Goal: Check status: Check status

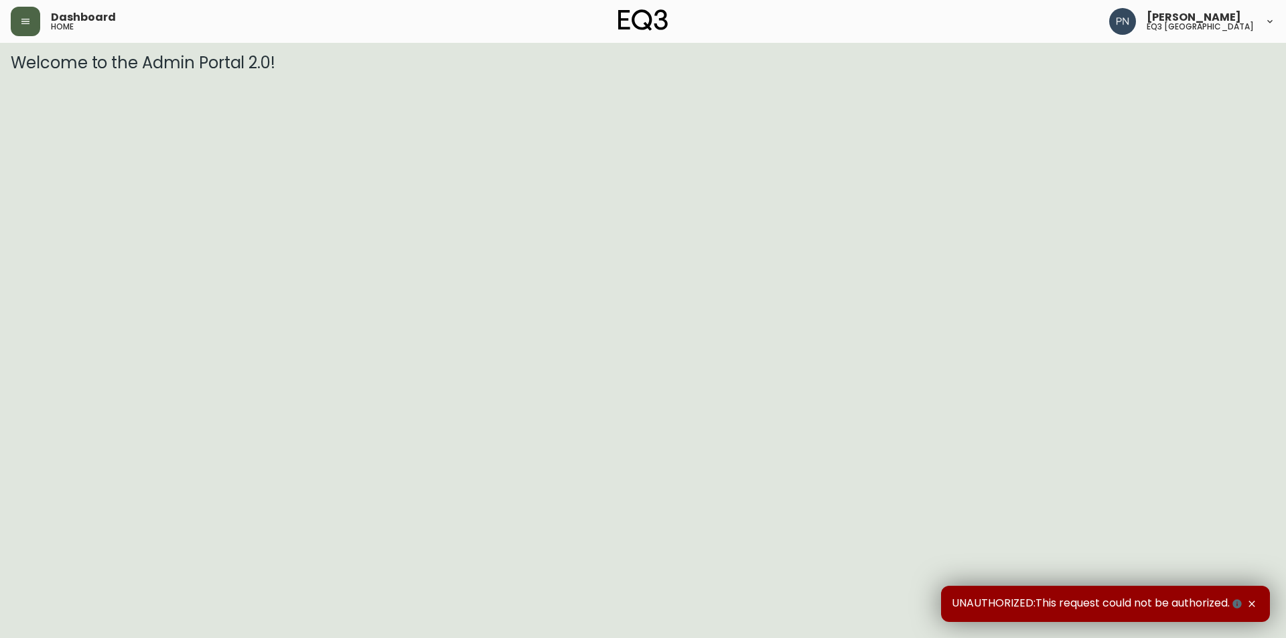
click at [26, 20] on icon "button" at bounding box center [25, 21] width 11 height 11
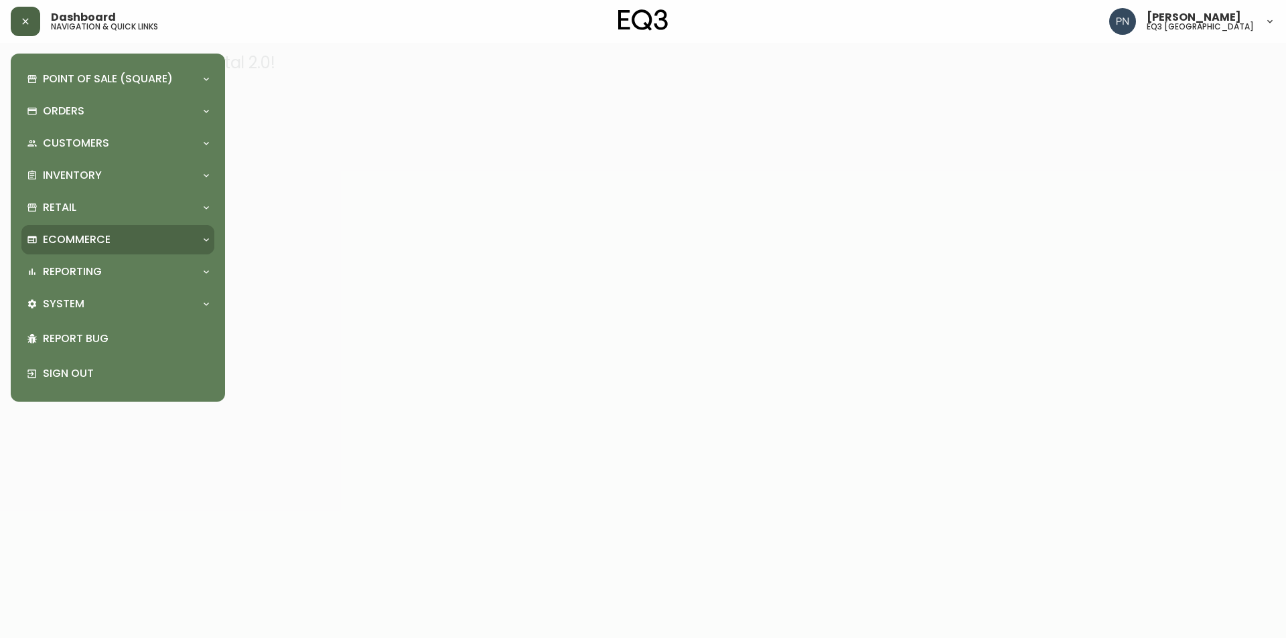
click at [167, 236] on div "Ecommerce" at bounding box center [111, 239] width 169 height 15
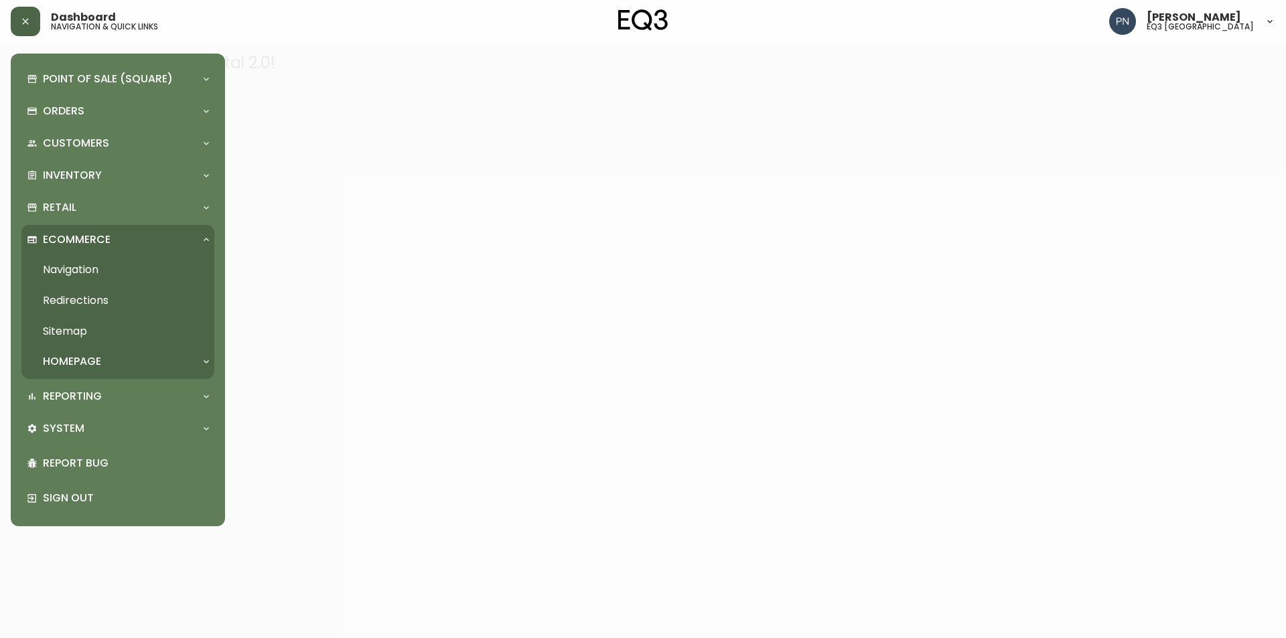
click at [167, 236] on div "Ecommerce" at bounding box center [111, 239] width 169 height 15
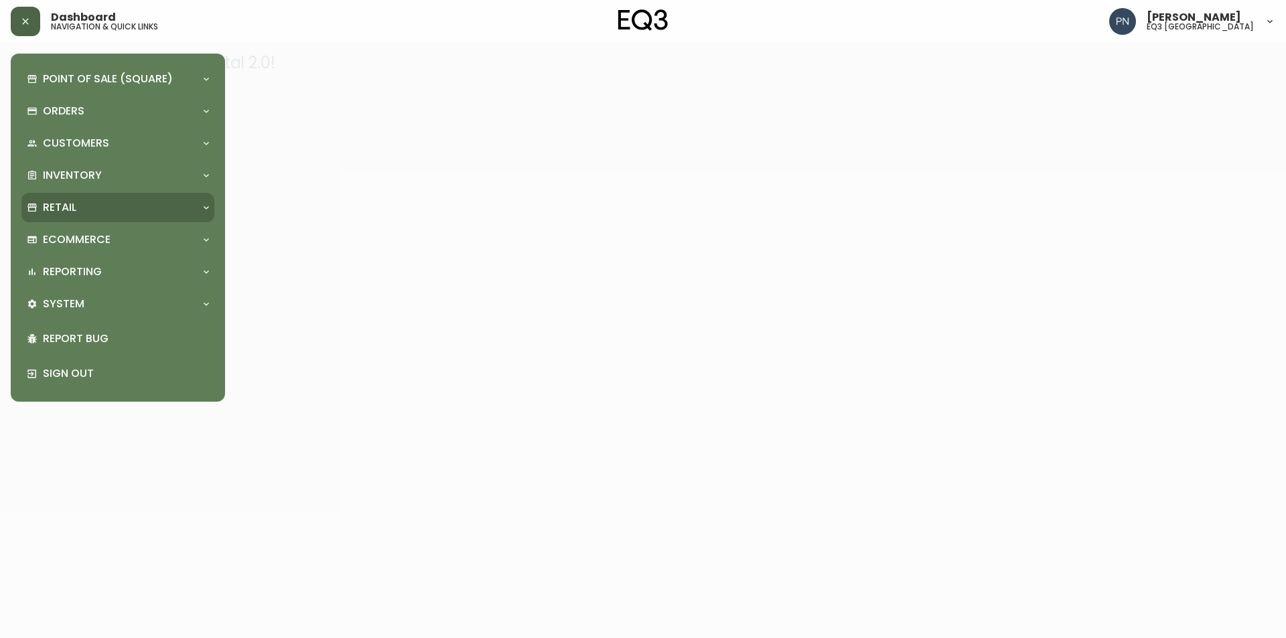
click at [182, 204] on div "Retail" at bounding box center [111, 207] width 169 height 15
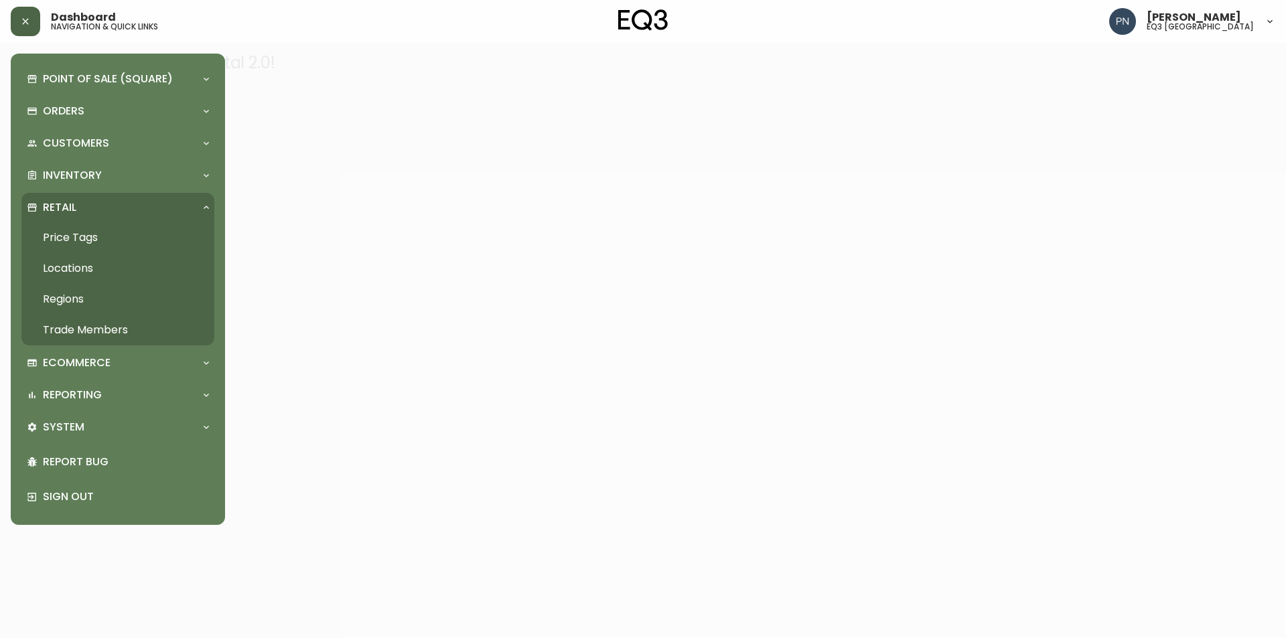
click at [182, 204] on div "Retail" at bounding box center [111, 207] width 169 height 15
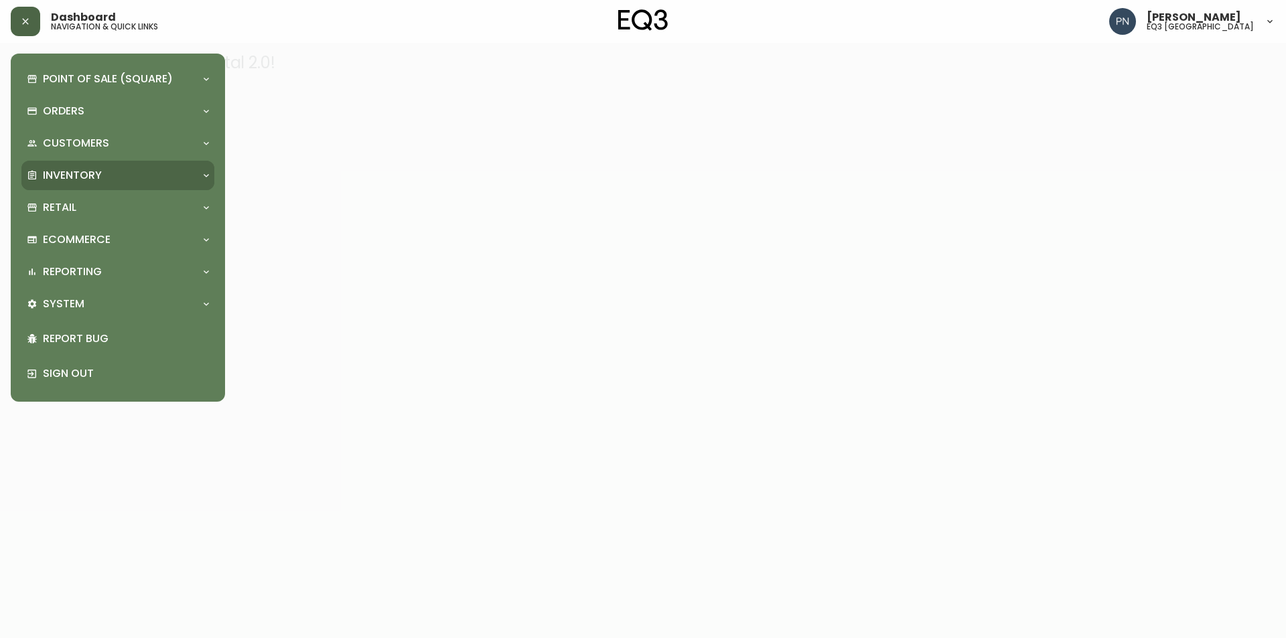
click at [186, 164] on div "Inventory" at bounding box center [117, 175] width 193 height 29
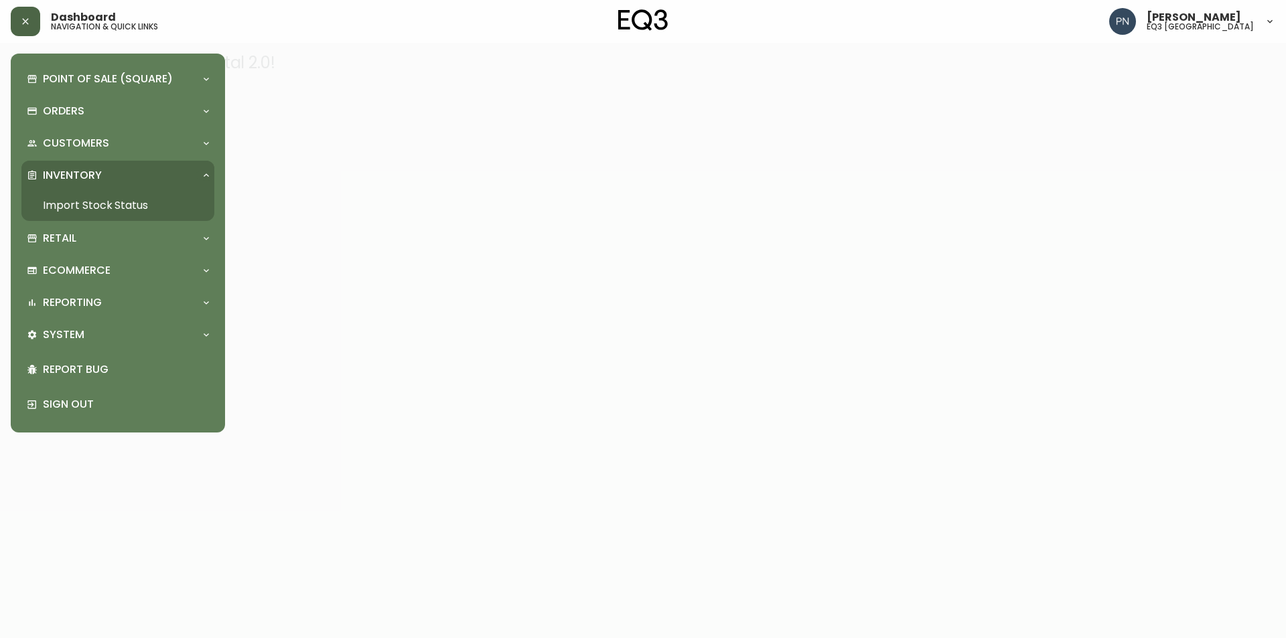
click at [186, 164] on div "Inventory" at bounding box center [117, 175] width 193 height 29
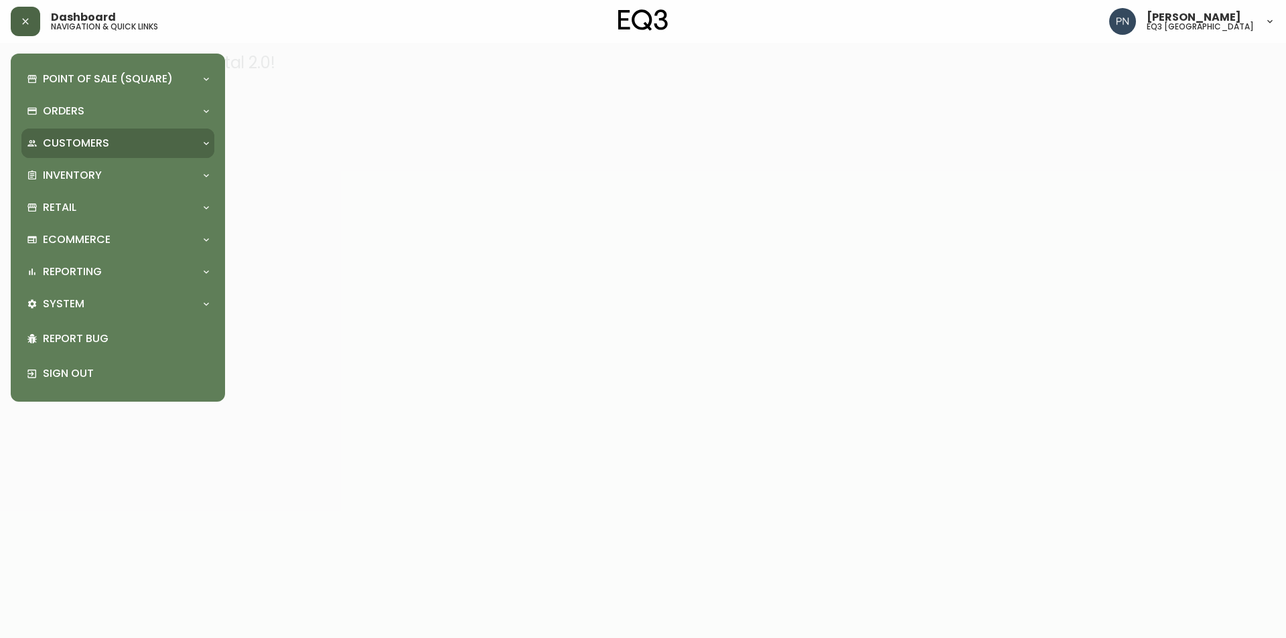
click at [209, 141] on icon at bounding box center [206, 143] width 11 height 11
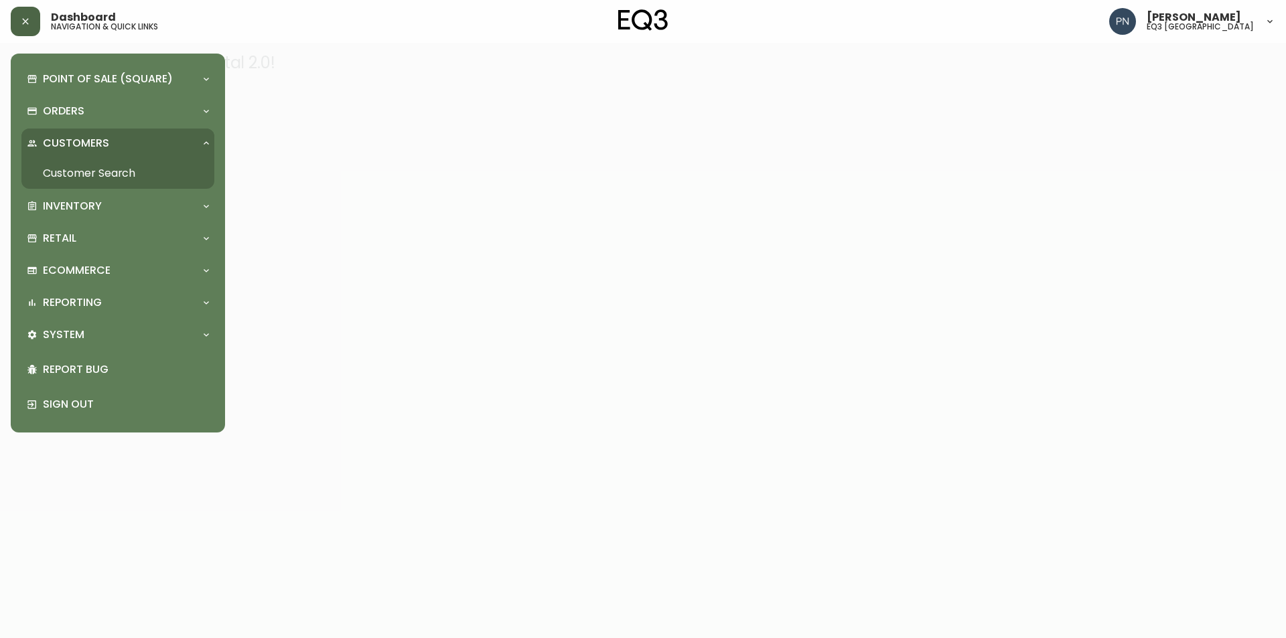
click at [209, 141] on icon at bounding box center [206, 143] width 11 height 11
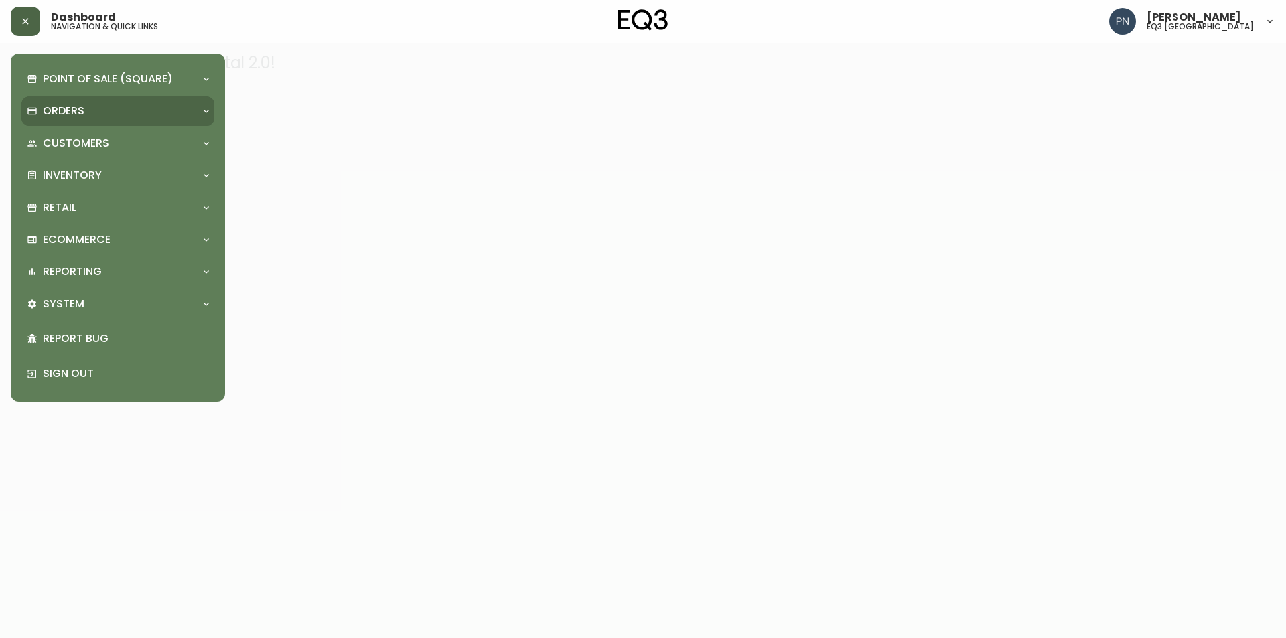
click at [205, 108] on icon at bounding box center [206, 111] width 11 height 11
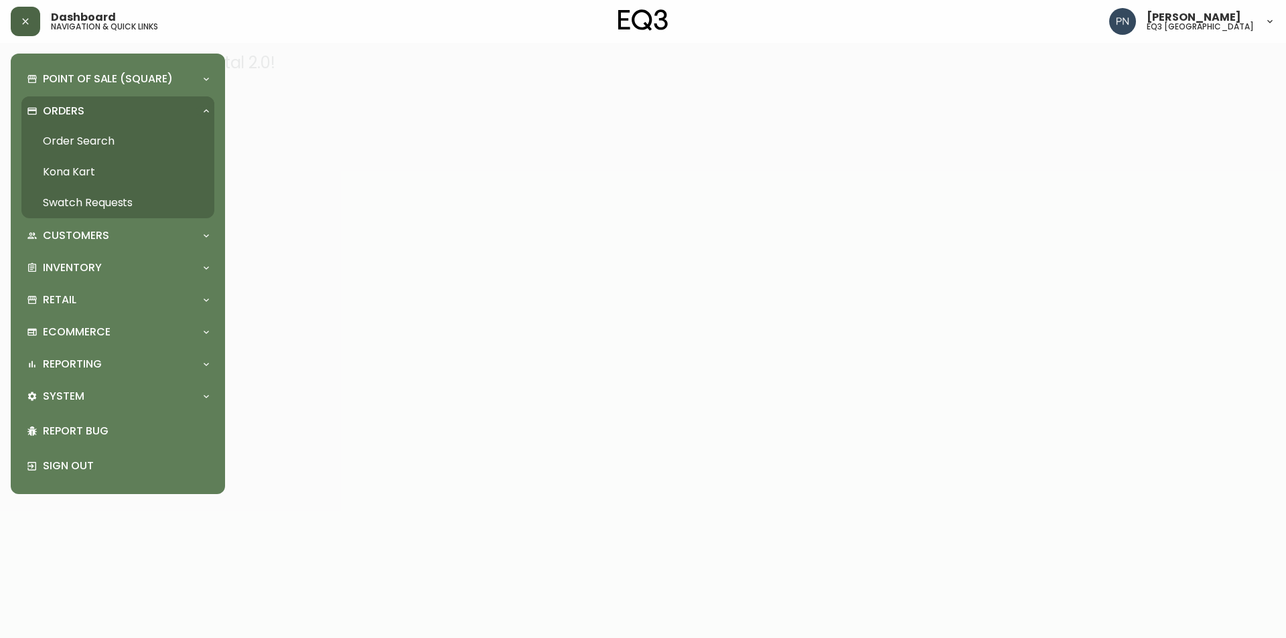
click at [108, 143] on link "Order Search" at bounding box center [117, 141] width 193 height 31
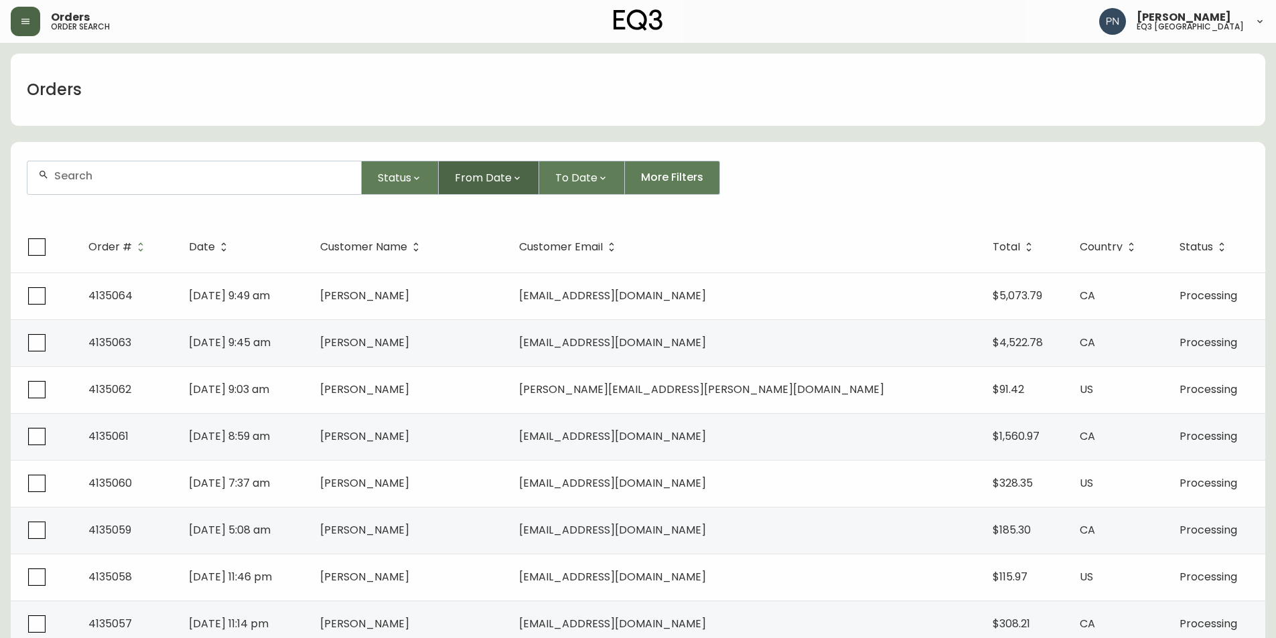
click at [496, 173] on span "From Date" at bounding box center [483, 177] width 57 height 17
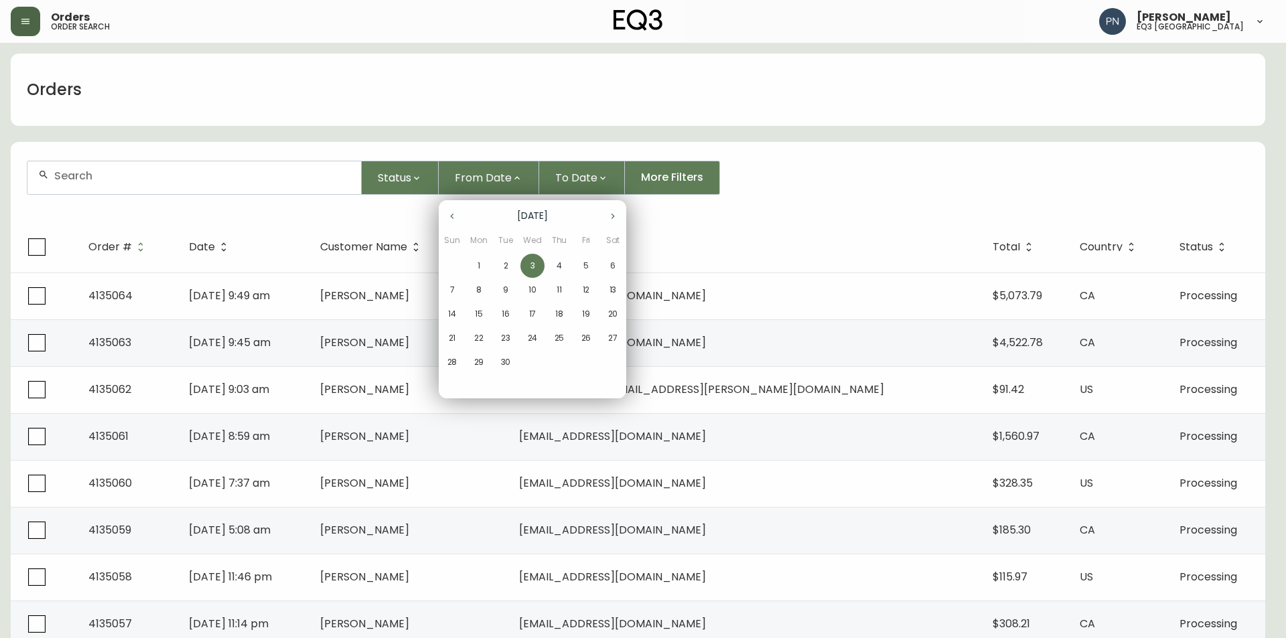
click at [475, 267] on span "1" at bounding box center [479, 266] width 24 height 12
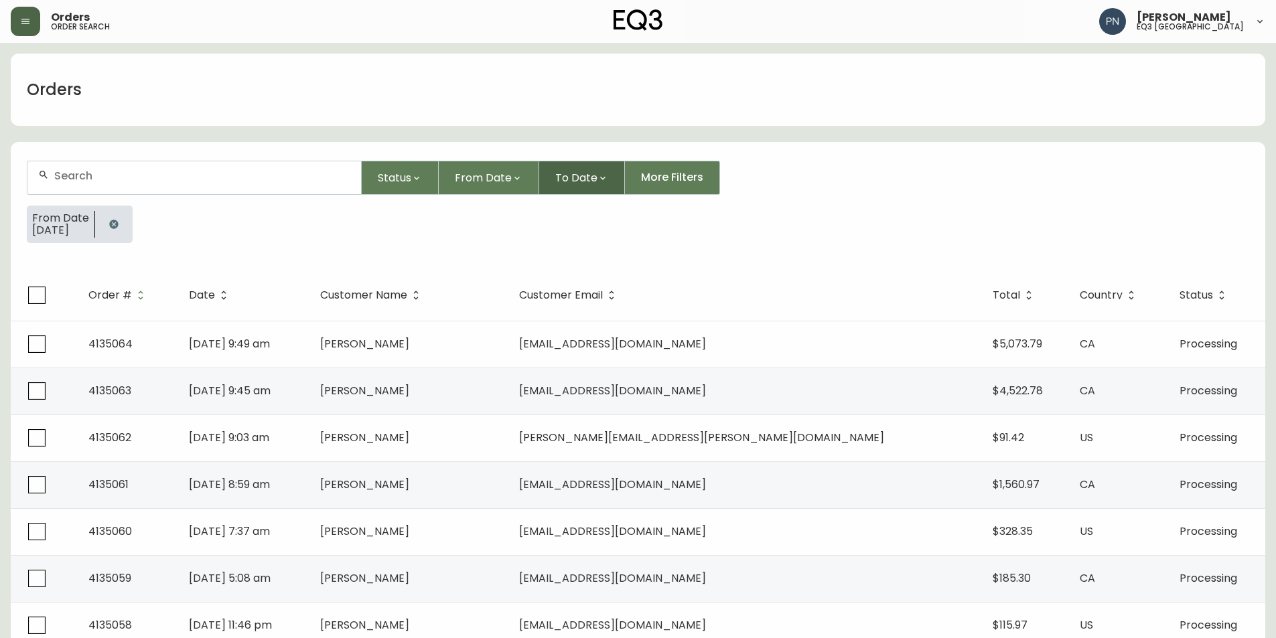
click at [560, 175] on span "To Date" at bounding box center [576, 177] width 42 height 17
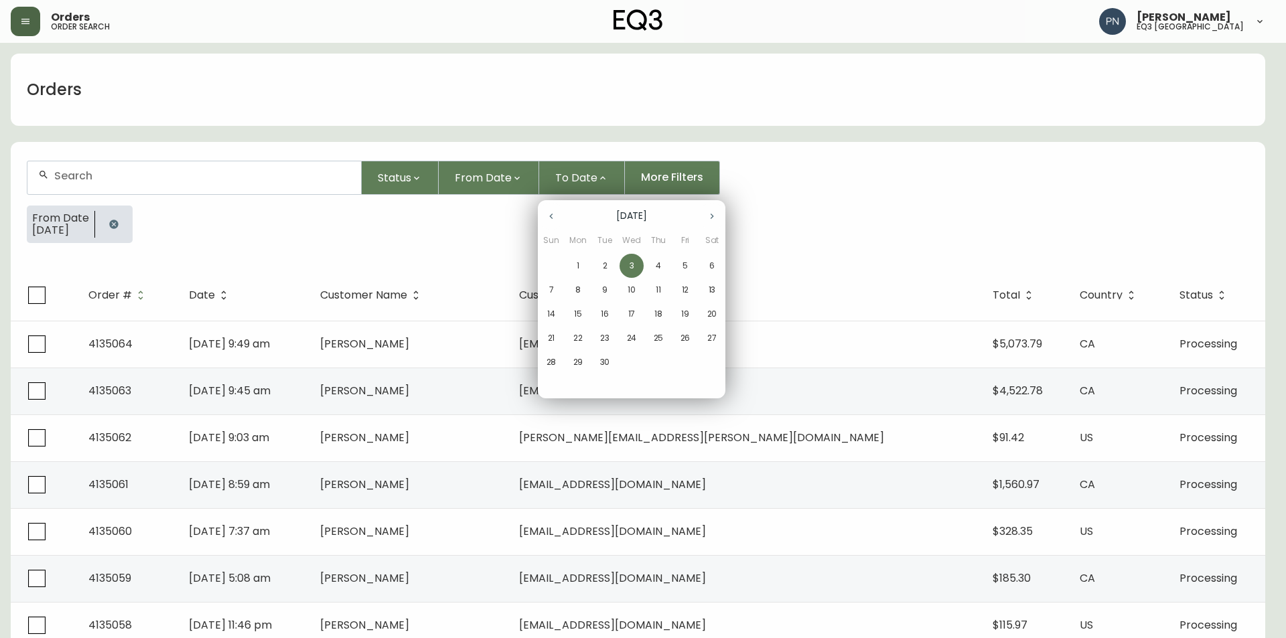
click at [638, 265] on span "3" at bounding box center [632, 266] width 24 height 12
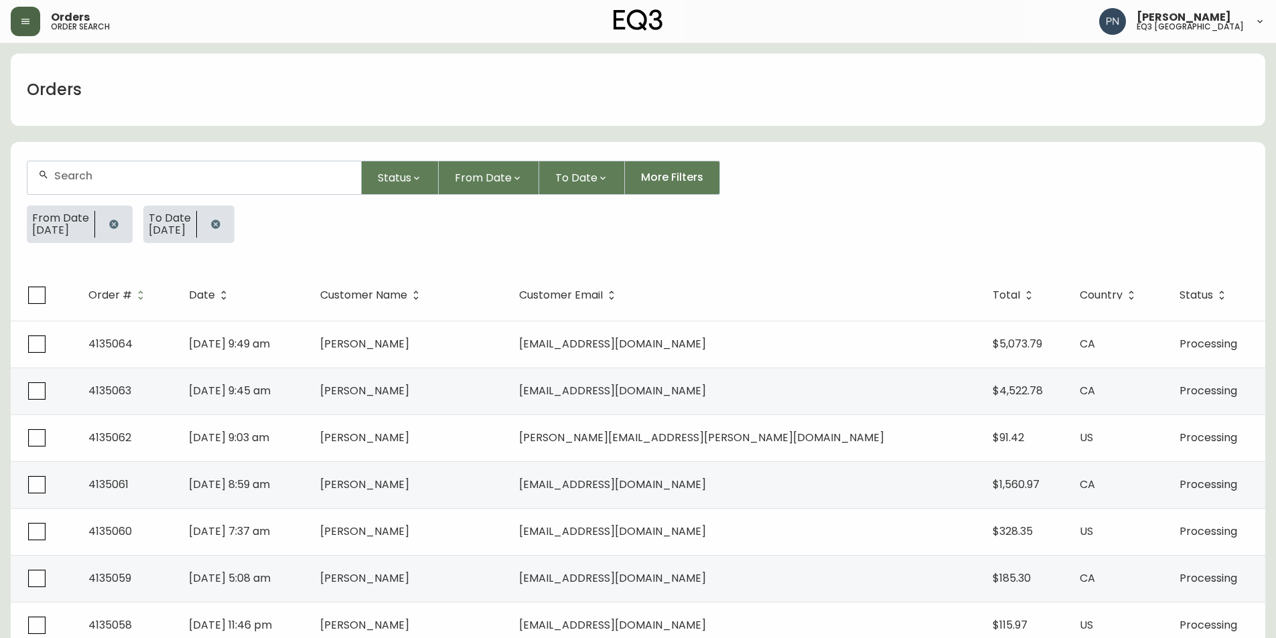
click at [221, 225] on icon "button" at bounding box center [215, 224] width 11 height 11
click at [119, 228] on icon "button" at bounding box center [114, 224] width 11 height 11
